Goal: Task Accomplishment & Management: Manage account settings

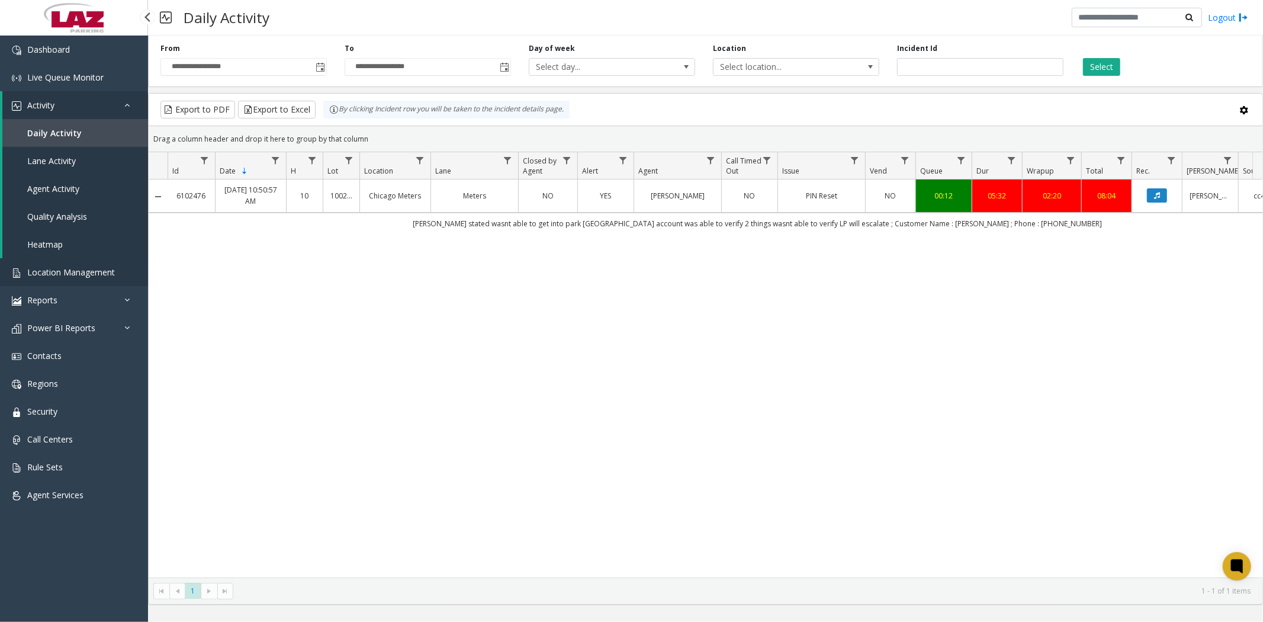
click at [89, 275] on span "Location Management" at bounding box center [71, 271] width 88 height 11
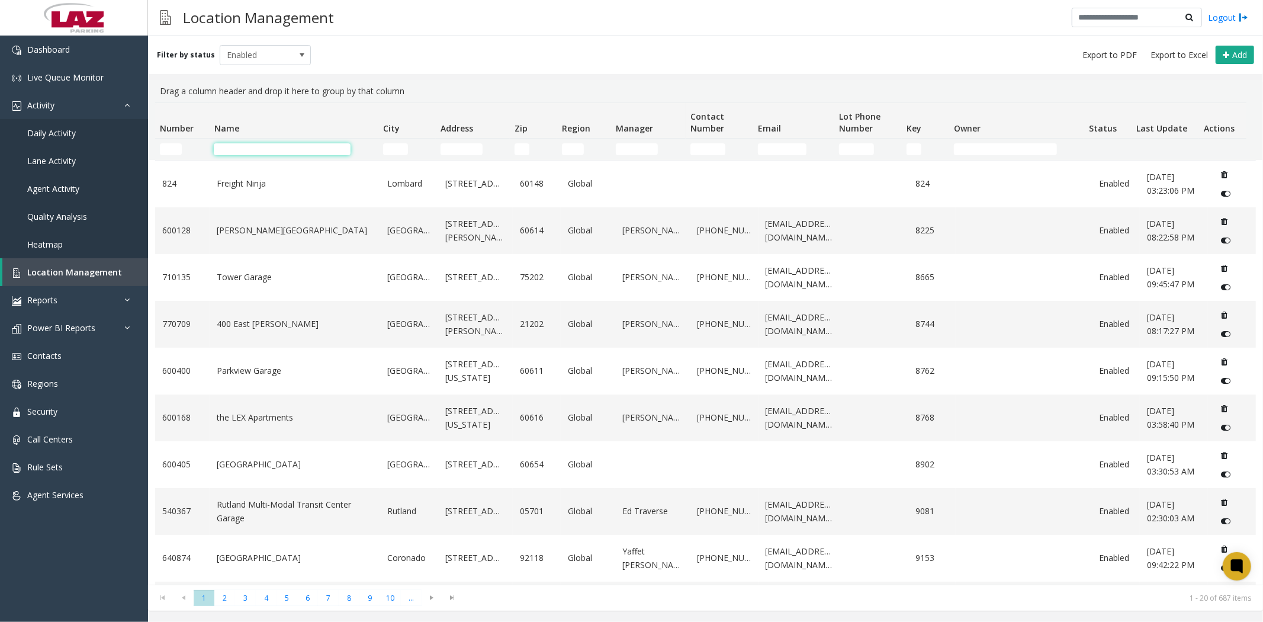
click at [278, 149] on input "Name Filter" at bounding box center [282, 149] width 137 height 12
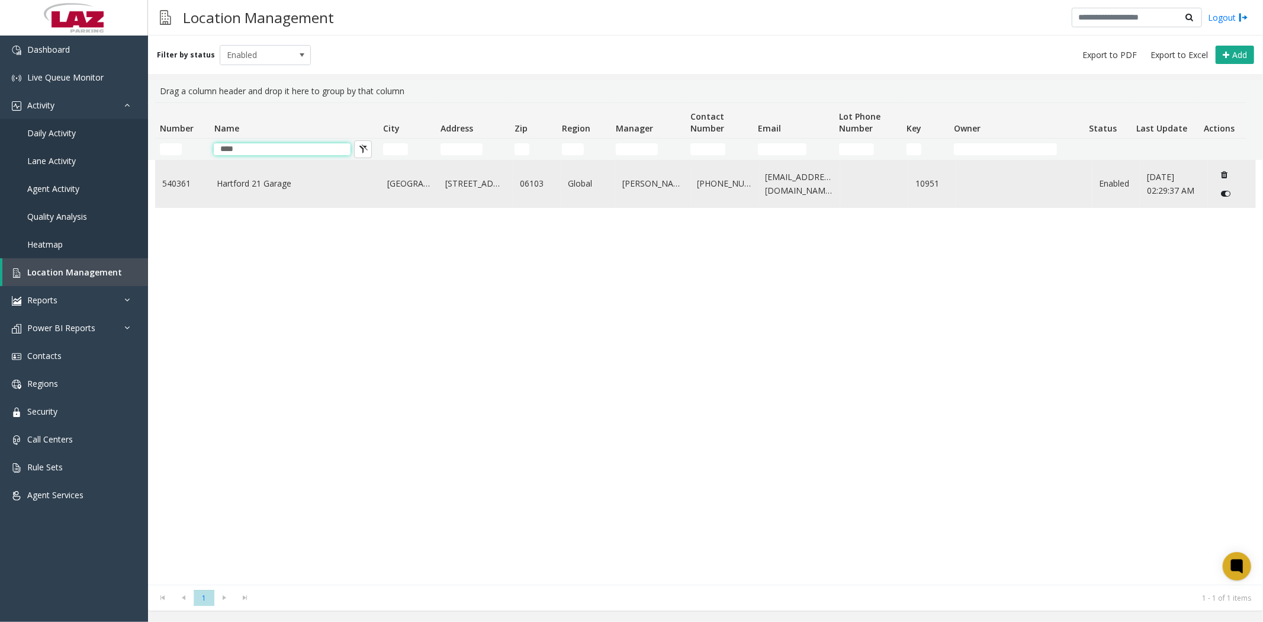
type input "****"
click at [271, 178] on link "Hartford 21 Garage" at bounding box center [295, 183] width 156 height 13
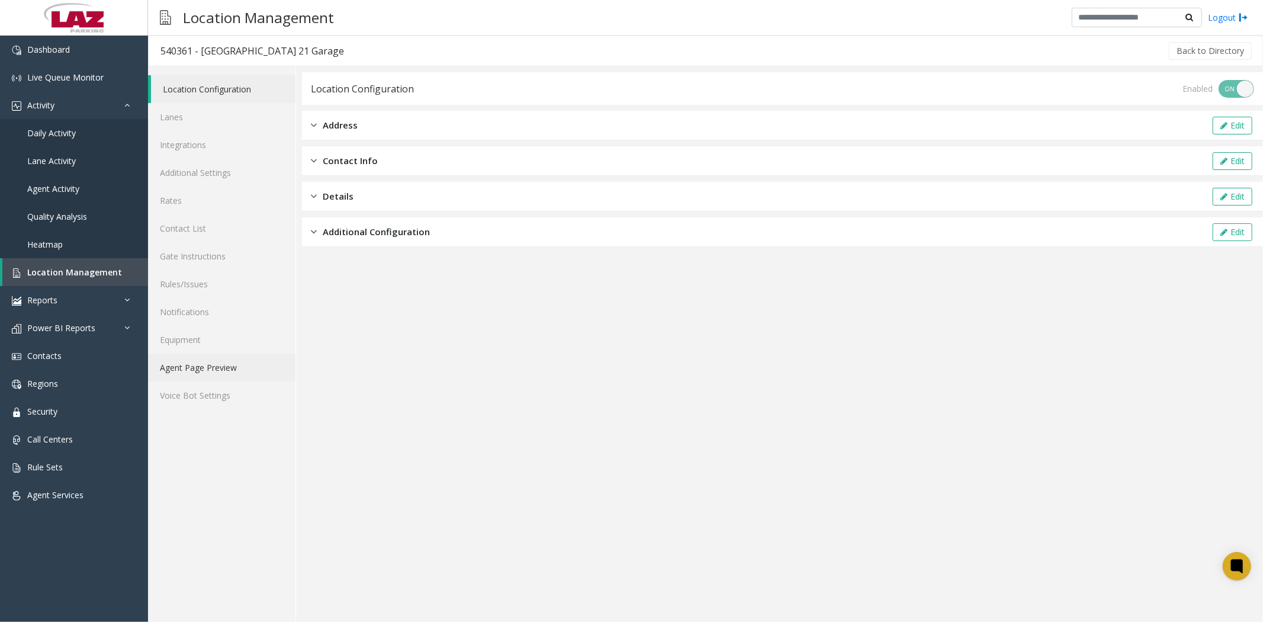
click at [198, 364] on link "Agent Page Preview" at bounding box center [221, 367] width 147 height 28
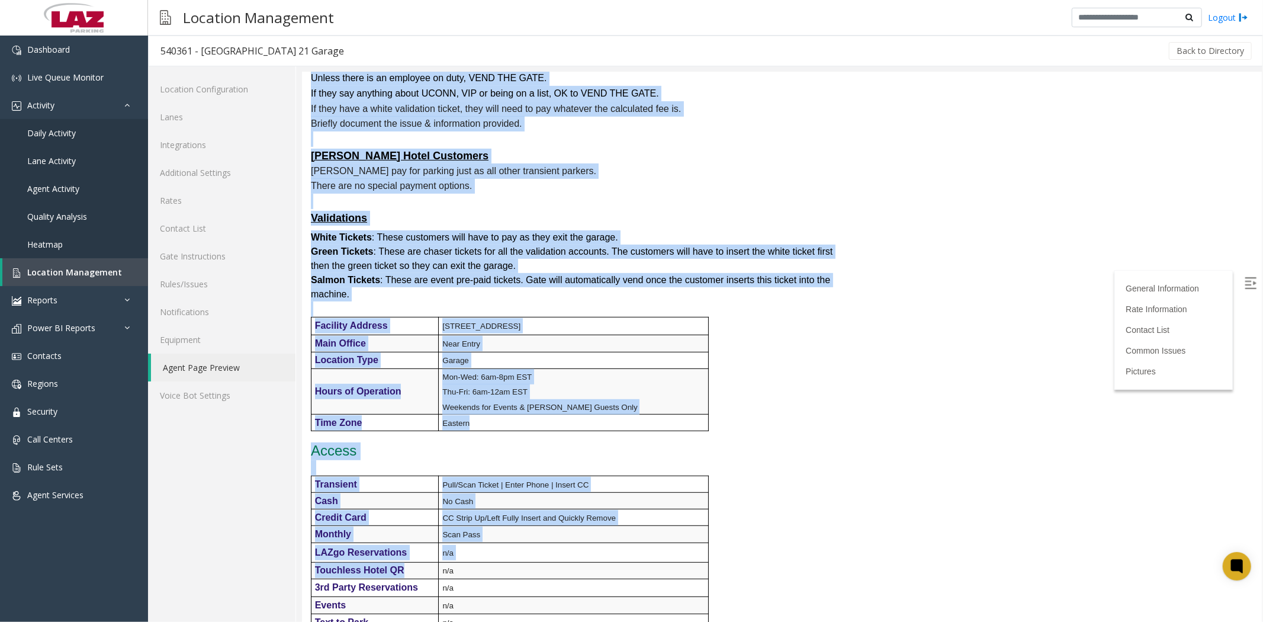
scroll to position [460, 0]
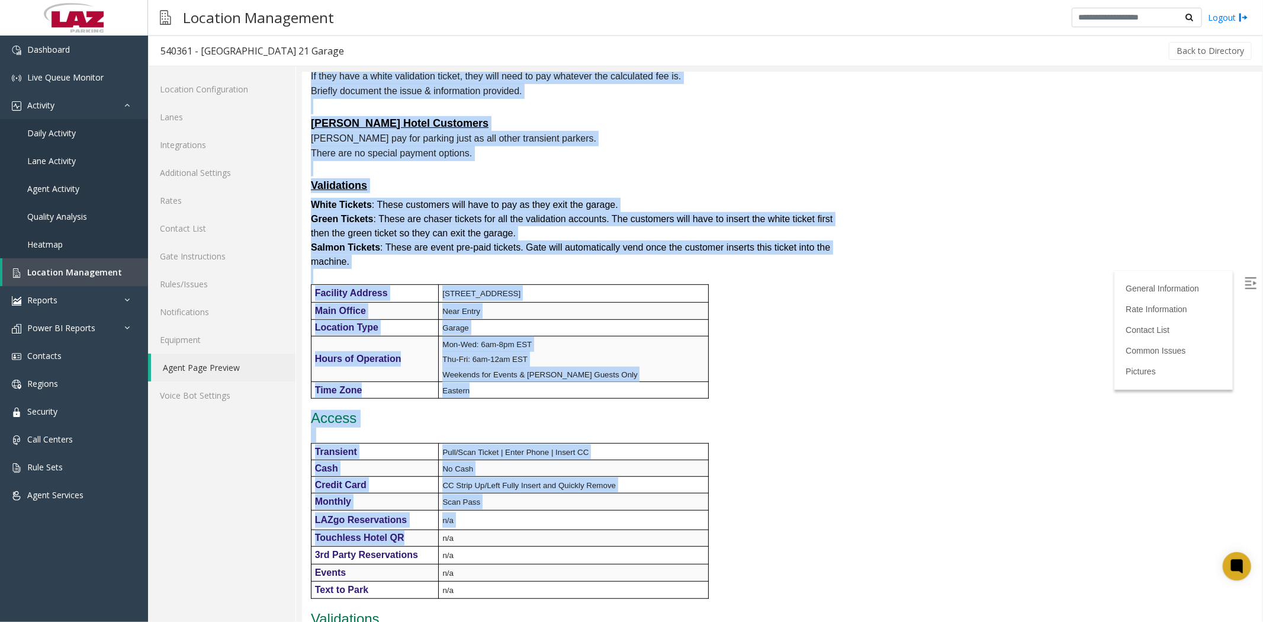
drag, startPoint x: 311, startPoint y: 146, endPoint x: 420, endPoint y: 535, distance: 403.7
click at [420, 535] on div "General Information Revenue Control Manufacturer: FlashParcs Intercom Manufactu…" at bounding box center [581, 485] width 560 height 1661
click at [825, 433] on p at bounding box center [581, 434] width 542 height 15
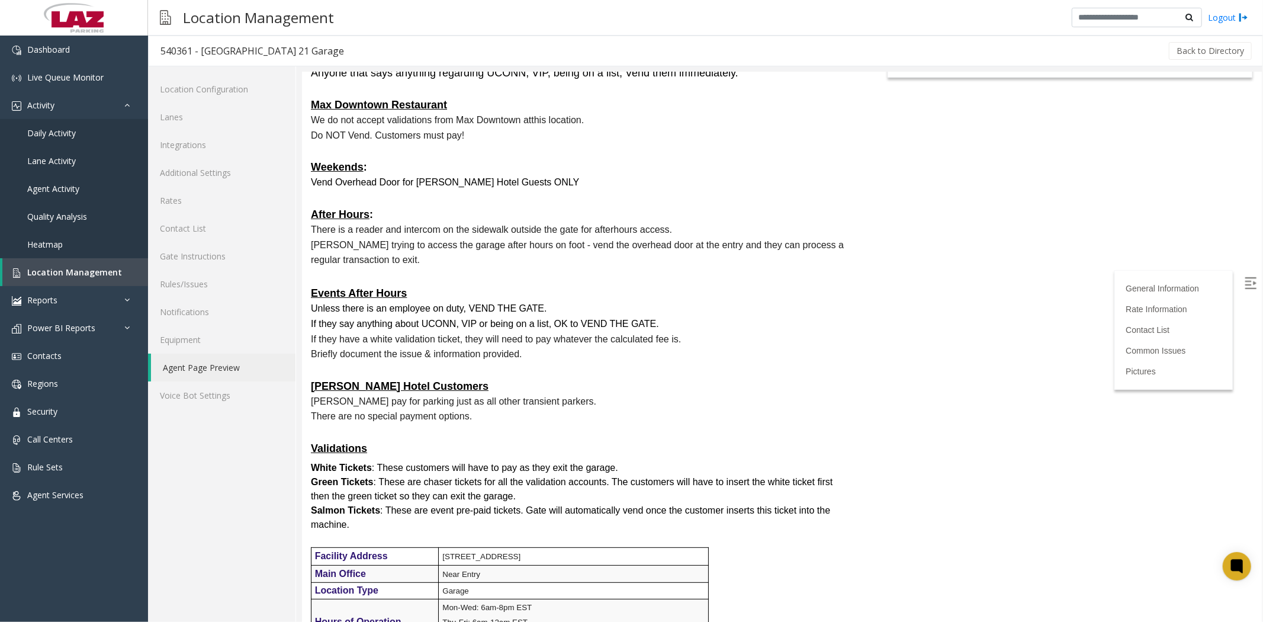
scroll to position [0, 0]
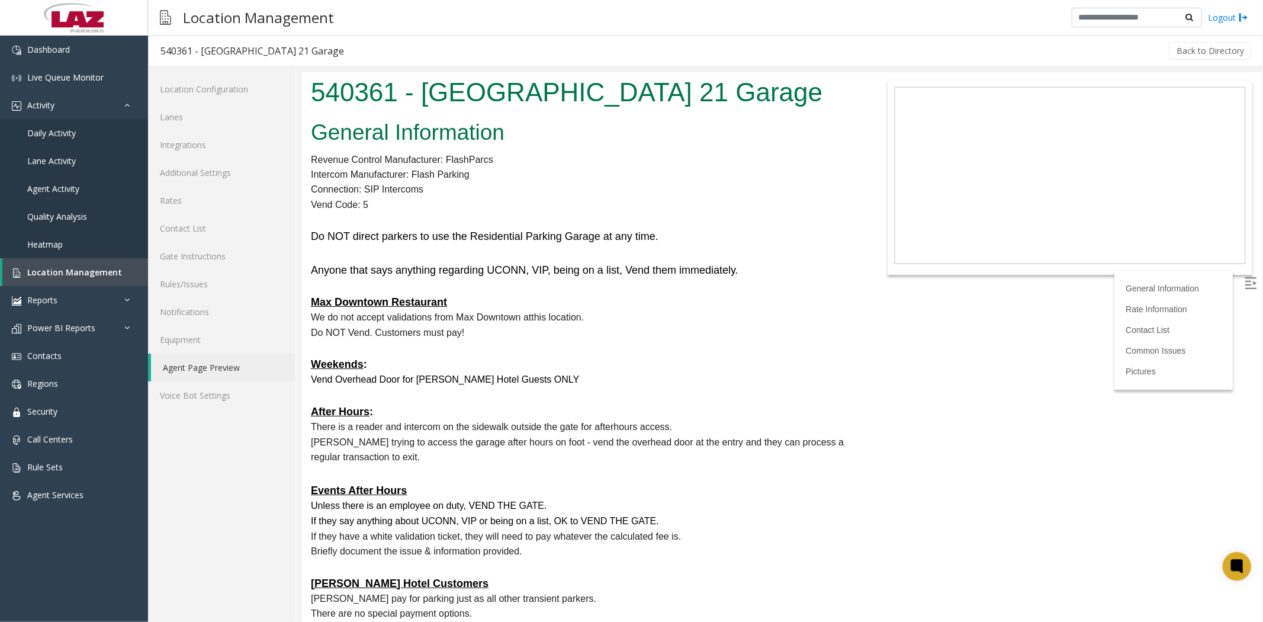
click at [333, 258] on h5 at bounding box center [581, 253] width 542 height 15
click at [316, 258] on h5 at bounding box center [581, 253] width 542 height 15
click at [193, 311] on link "Notifications" at bounding box center [221, 312] width 147 height 28
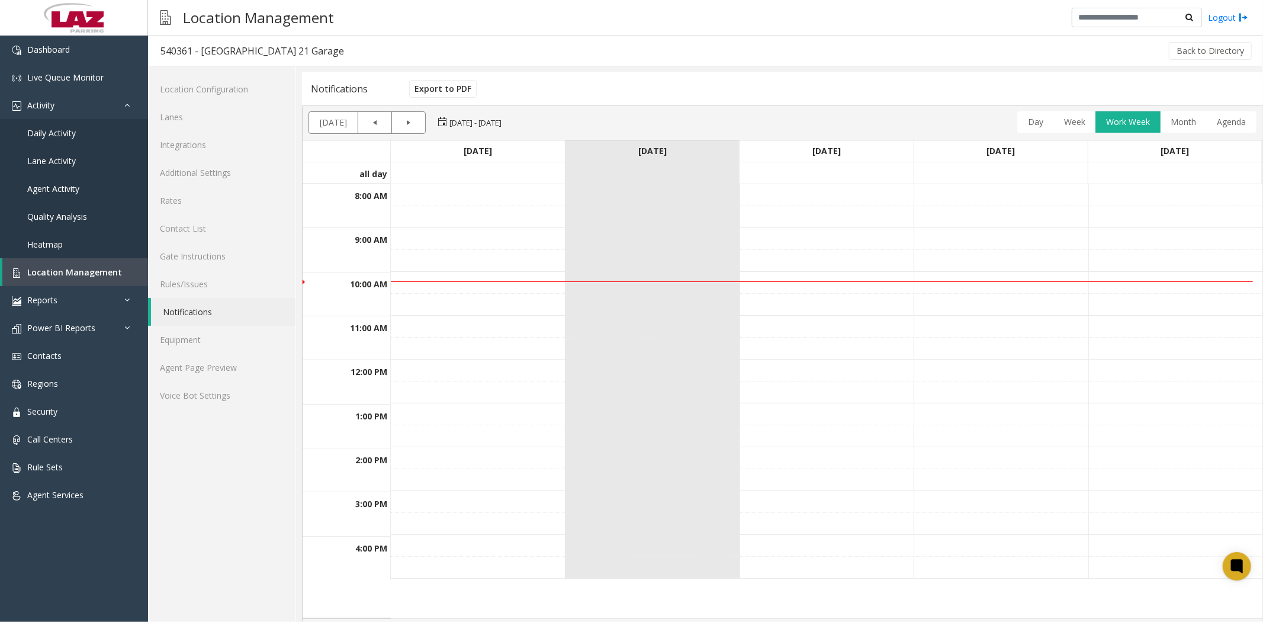
click at [650, 174] on td at bounding box center [652, 173] width 174 height 22
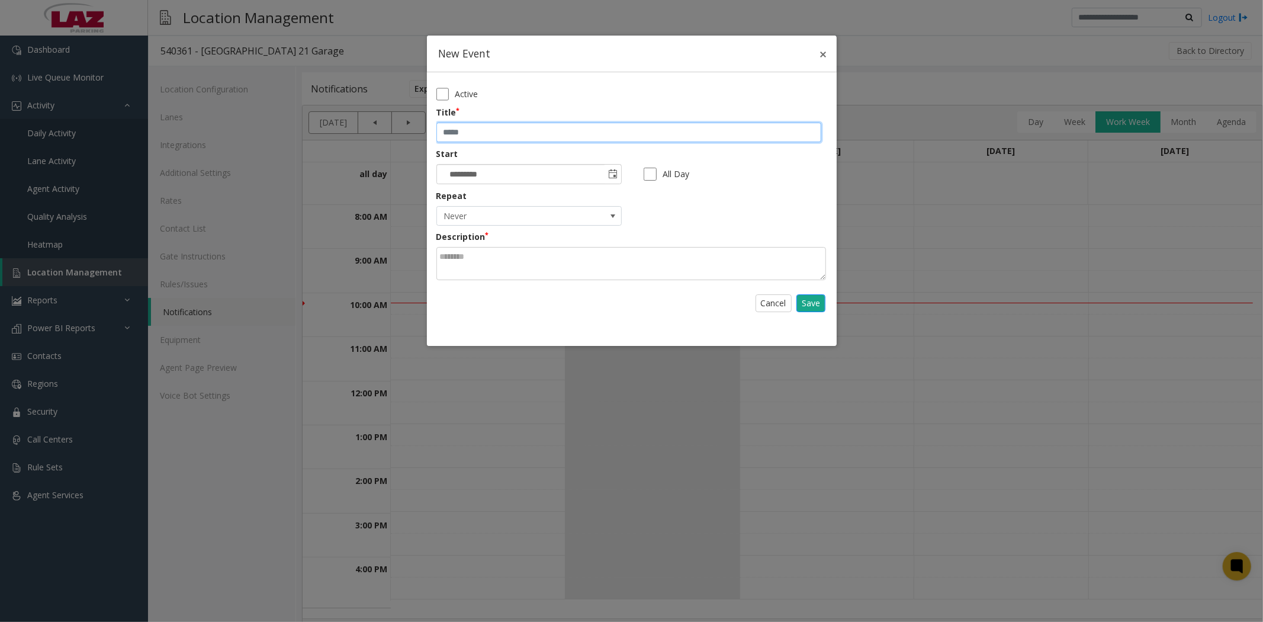
click at [480, 139] on input "text" at bounding box center [628, 133] width 385 height 20
type input "**********"
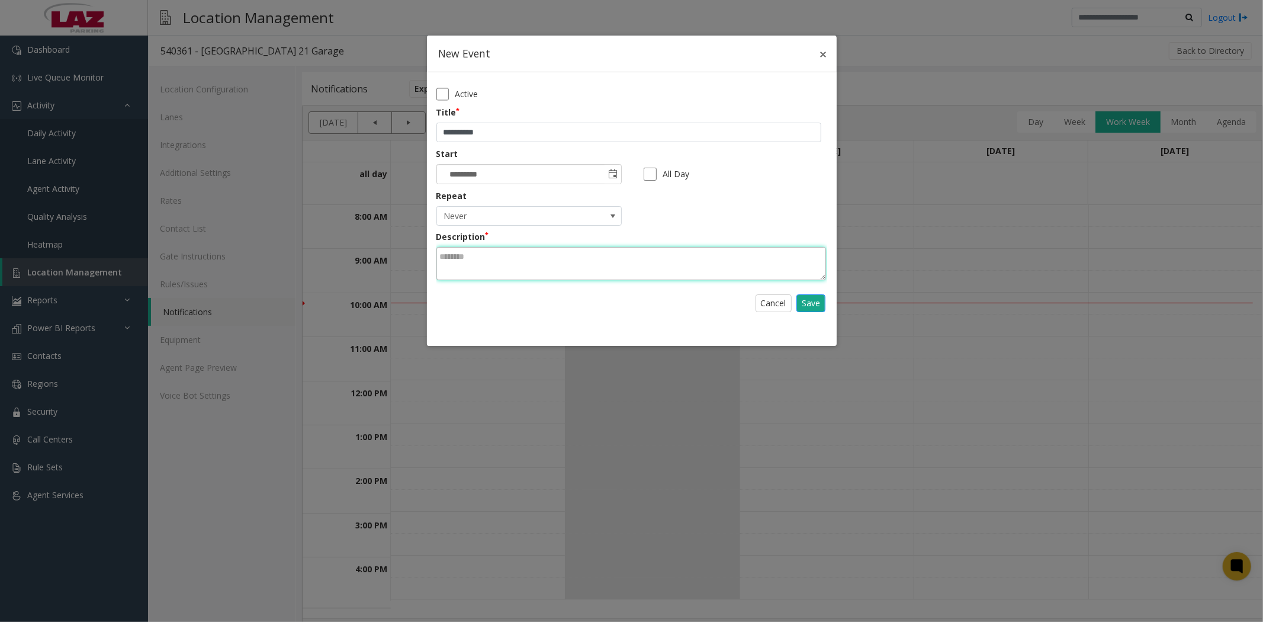
click at [487, 263] on textarea at bounding box center [631, 263] width 390 height 33
type textarea "**********"
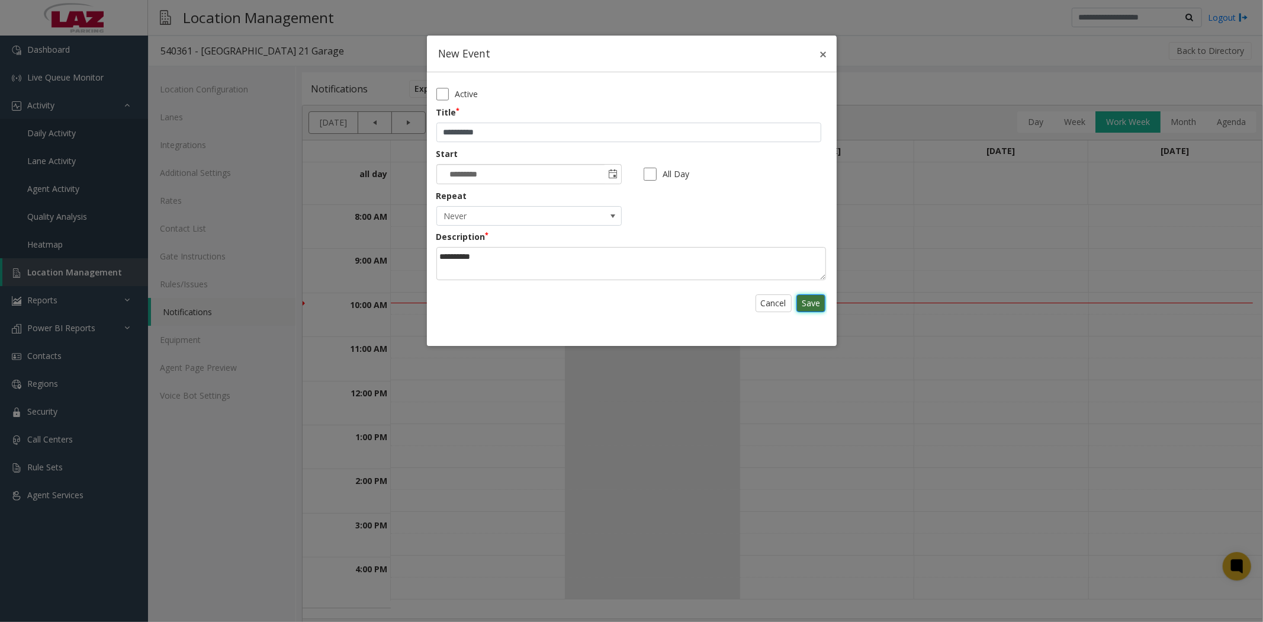
click at [813, 305] on link "Save" at bounding box center [810, 303] width 29 height 18
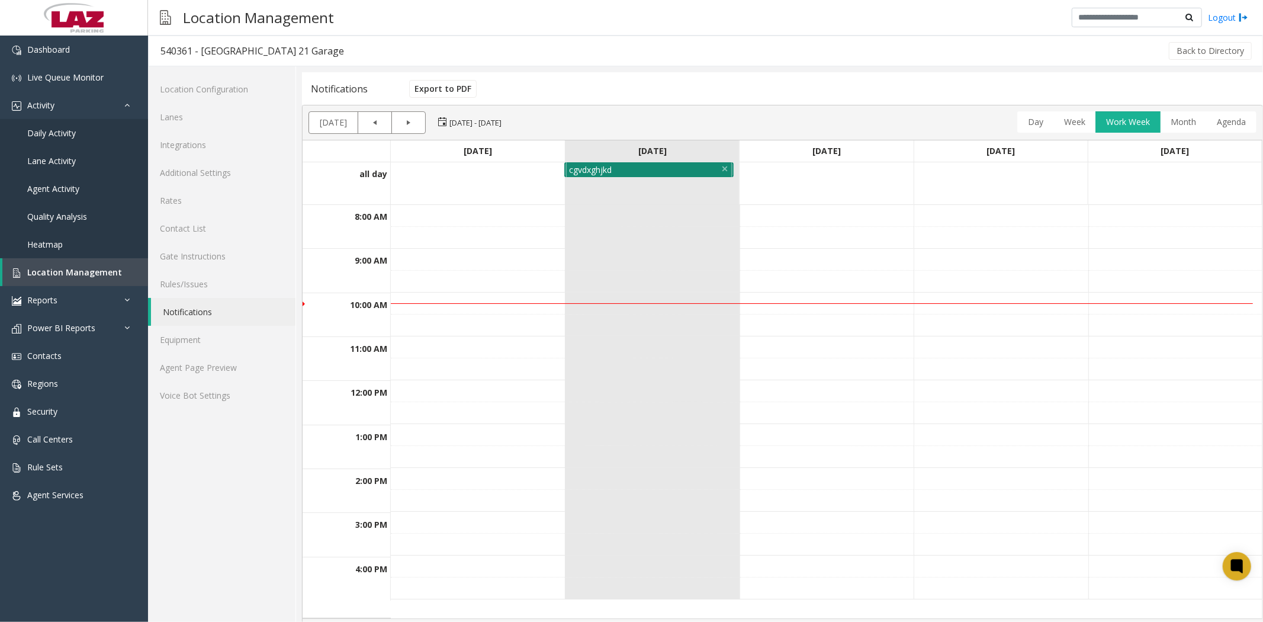
click at [654, 172] on div "cgvdxghjkd" at bounding box center [646, 169] width 165 height 15
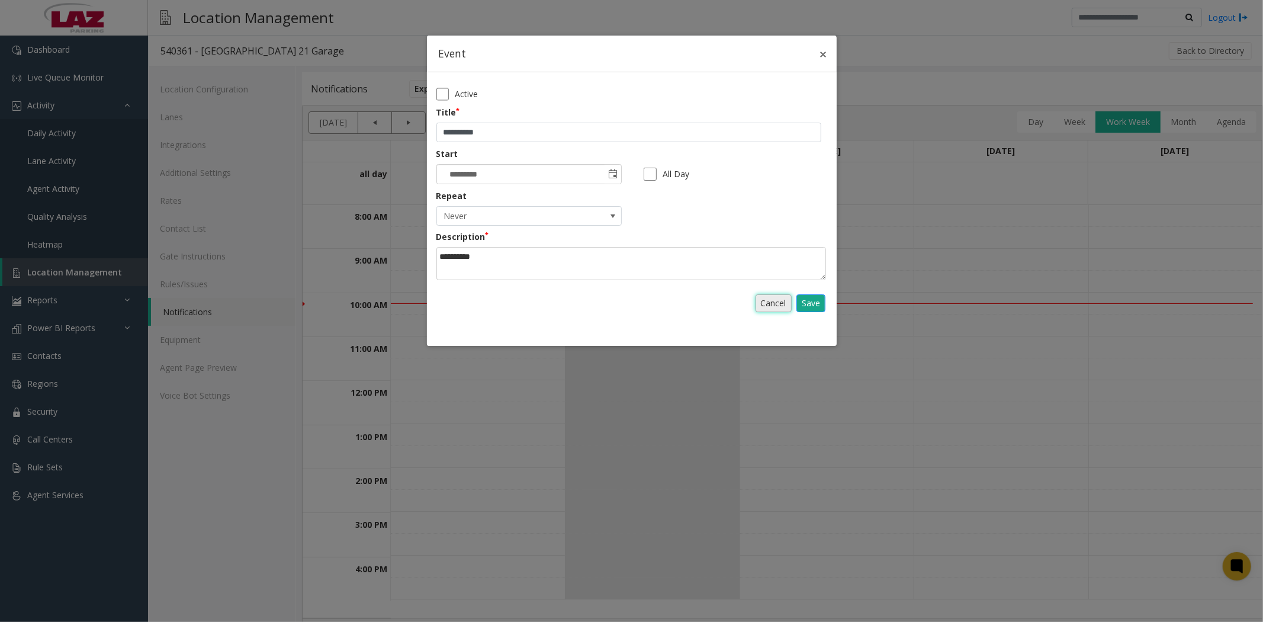
click at [774, 302] on link "Cancel" at bounding box center [773, 303] width 36 height 18
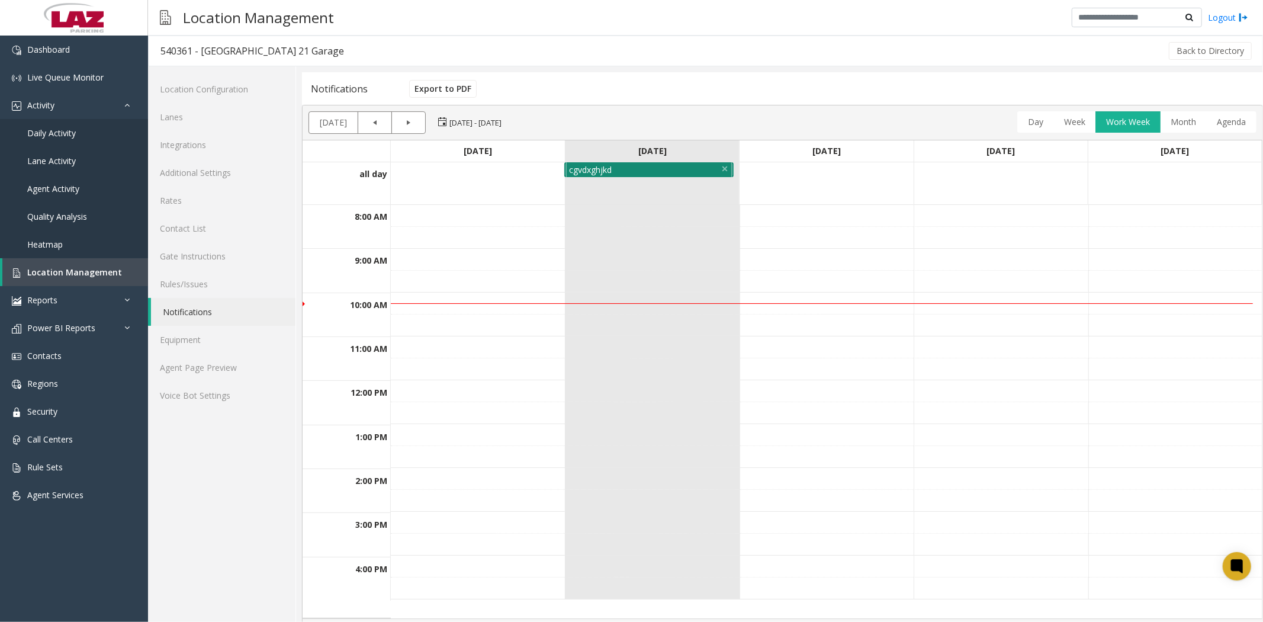
click at [639, 165] on div "cgvdxghjkd" at bounding box center [646, 169] width 165 height 15
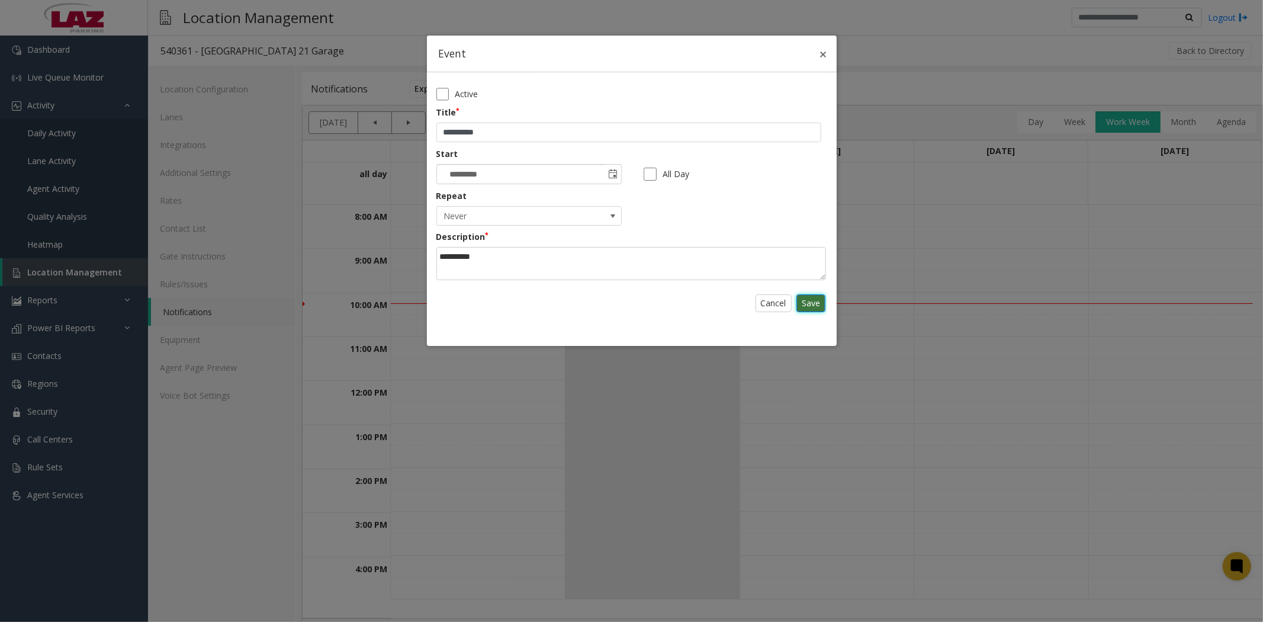
click at [813, 302] on link "Save" at bounding box center [810, 303] width 29 height 18
